Goal: Transaction & Acquisition: Purchase product/service

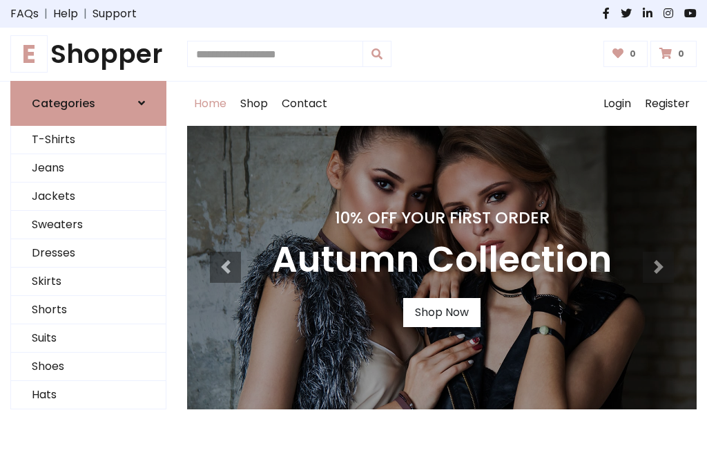
click at [354, 227] on h4 "10% Off Your First Order" at bounding box center [442, 217] width 340 height 19
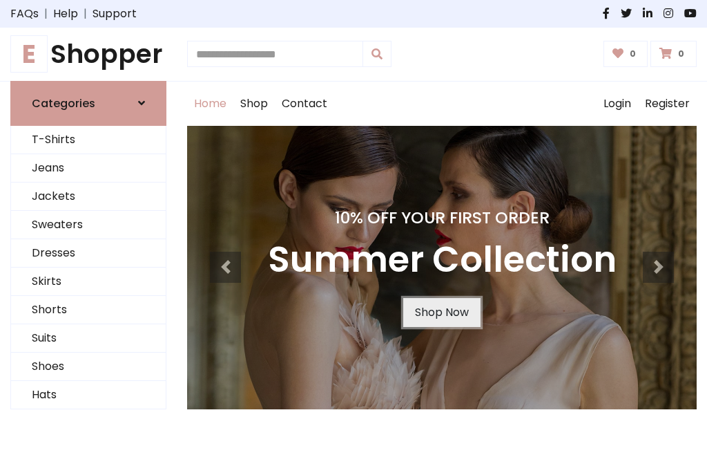
click at [441, 312] on link "Shop Now" at bounding box center [441, 312] width 77 height 29
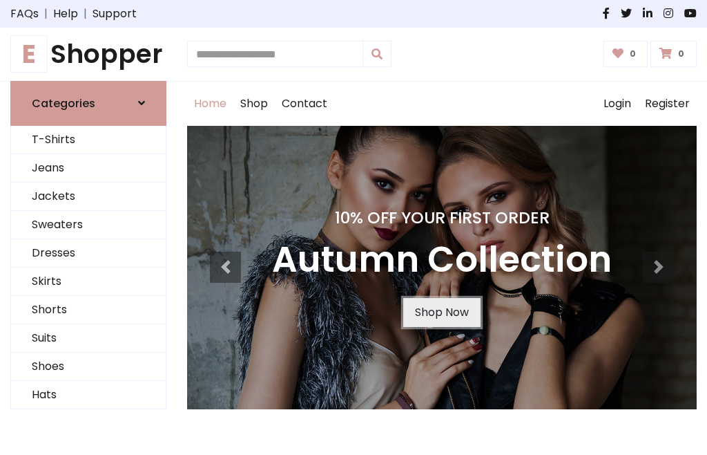
click at [441, 312] on link "Shop Now" at bounding box center [441, 312] width 77 height 29
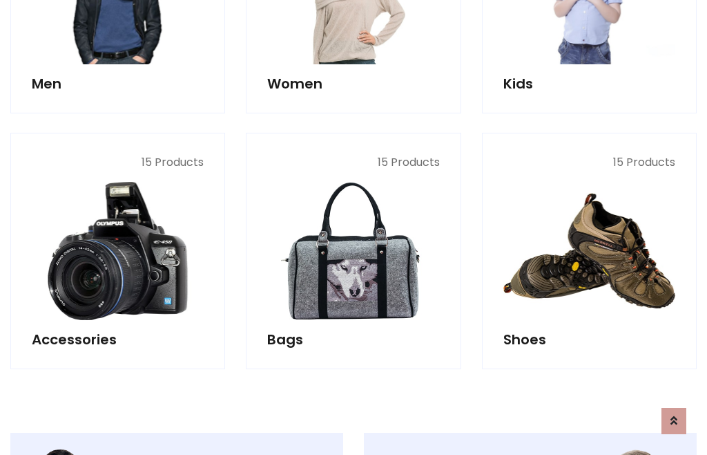
scroll to position [1378, 0]
